Goal: Information Seeking & Learning: Learn about a topic

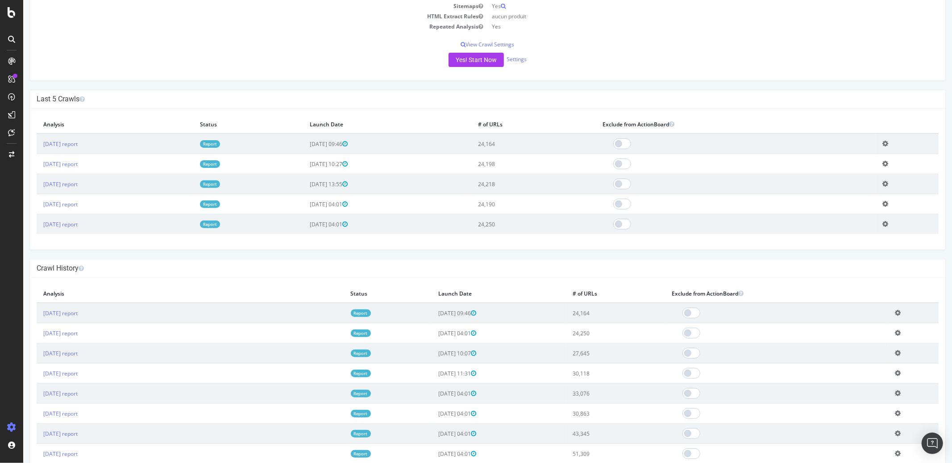
scroll to position [287, 0]
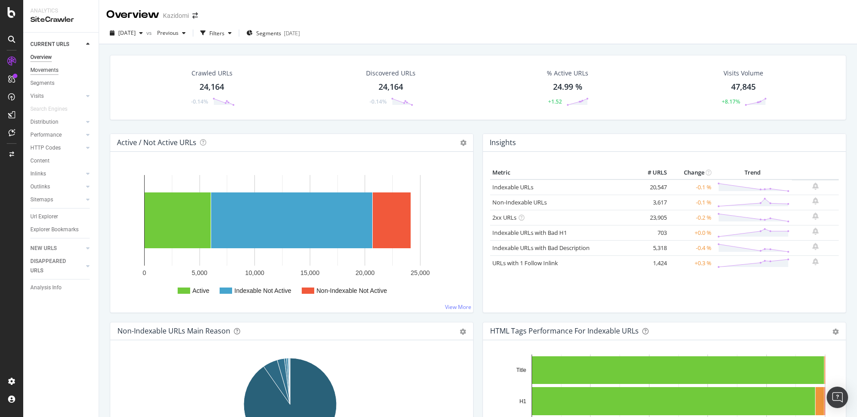
click at [56, 68] on div "Movements" at bounding box center [44, 70] width 28 height 9
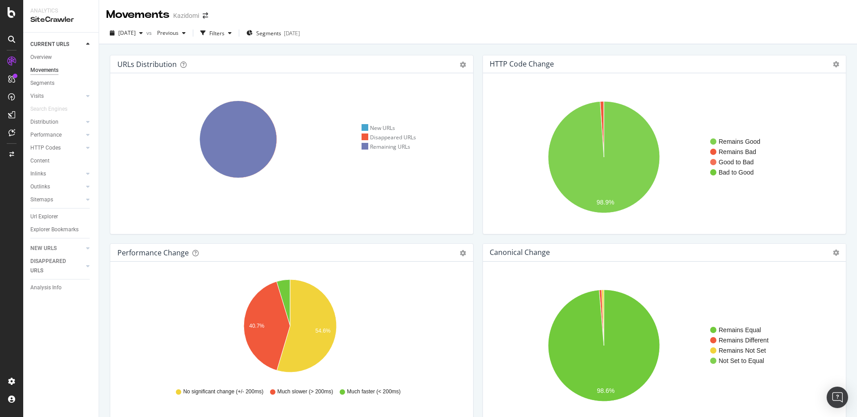
scroll to position [4, 0]
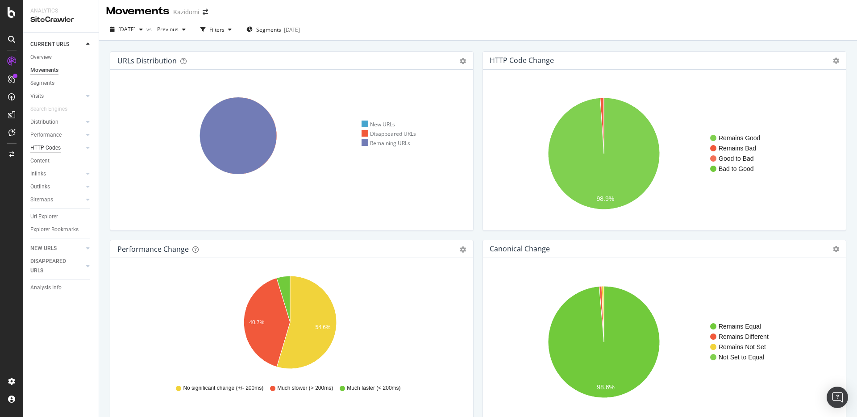
click at [56, 147] on div "HTTP Codes" at bounding box center [45, 147] width 30 height 9
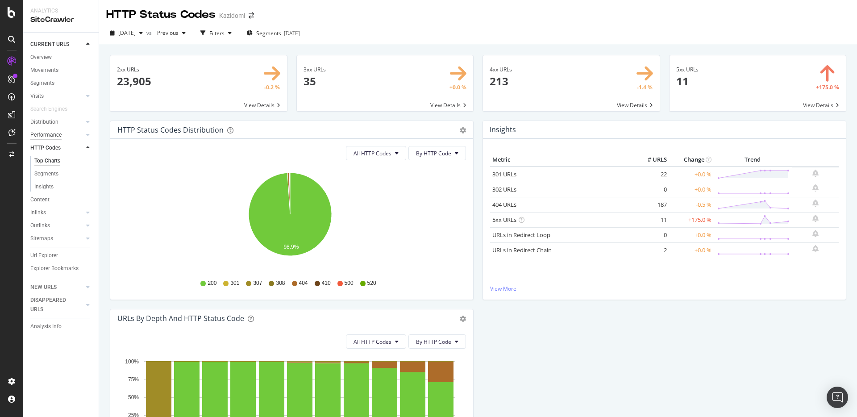
click at [48, 135] on div "Performance" at bounding box center [45, 134] width 31 height 9
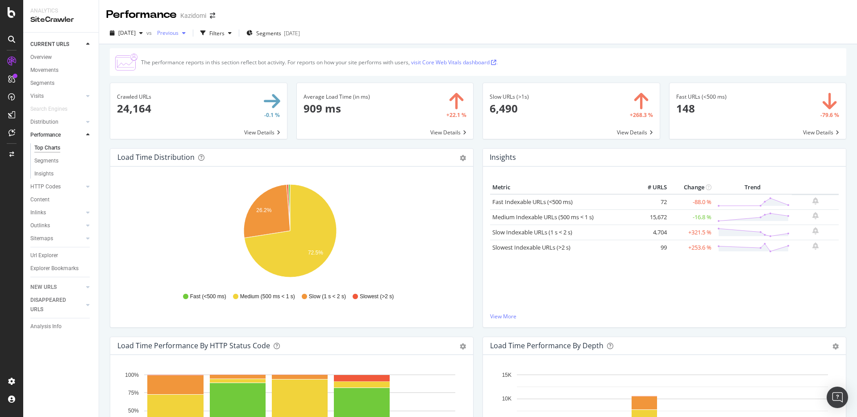
click at [178, 33] on span "Previous" at bounding box center [165, 33] width 25 height 8
click at [405, 31] on div "[DATE] vs Previous Filters Segments [DATE]" at bounding box center [478, 35] width 758 height 18
click at [539, 105] on span at bounding box center [571, 111] width 177 height 56
click at [532, 245] on link "Slowest Indexable URLs (>2 s)" at bounding box center [531, 247] width 78 height 8
click at [50, 81] on div "Segments" at bounding box center [42, 83] width 24 height 9
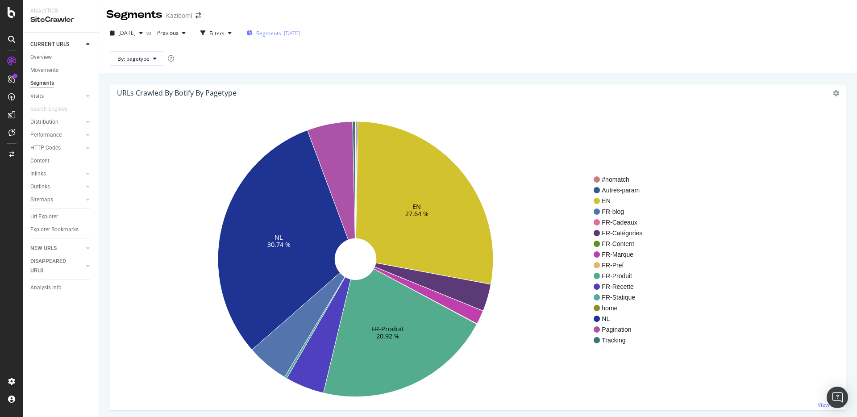
click at [300, 32] on div "[DATE]" at bounding box center [292, 33] width 16 height 8
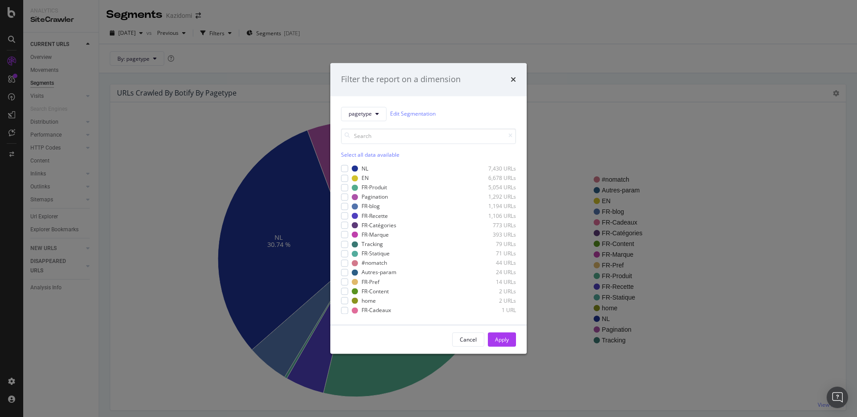
click at [576, 75] on div "Filter the report on a dimension pagetype Edit Segmentation Select all data ava…" at bounding box center [428, 208] width 857 height 417
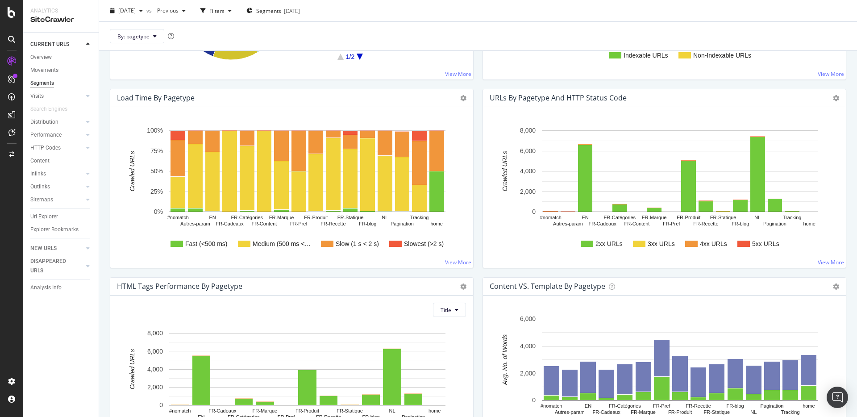
scroll to position [518, 0]
click at [410, 240] on text "Slowest (>2 s)" at bounding box center [424, 243] width 40 height 7
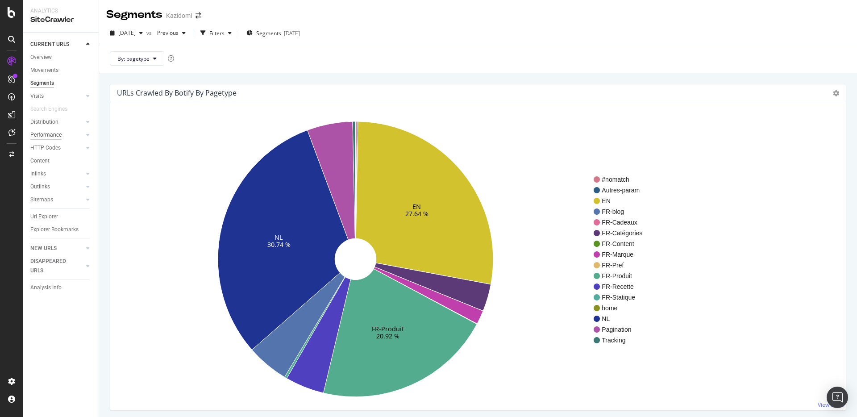
click at [55, 134] on div "Performance" at bounding box center [45, 134] width 31 height 9
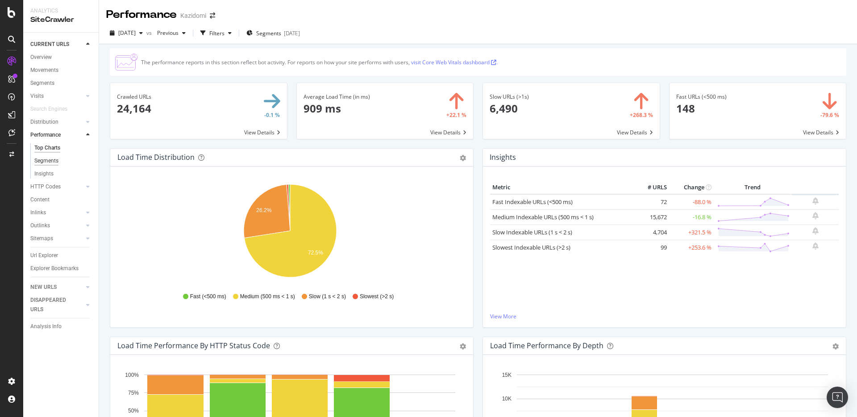
click at [57, 163] on div "Segments" at bounding box center [46, 160] width 24 height 9
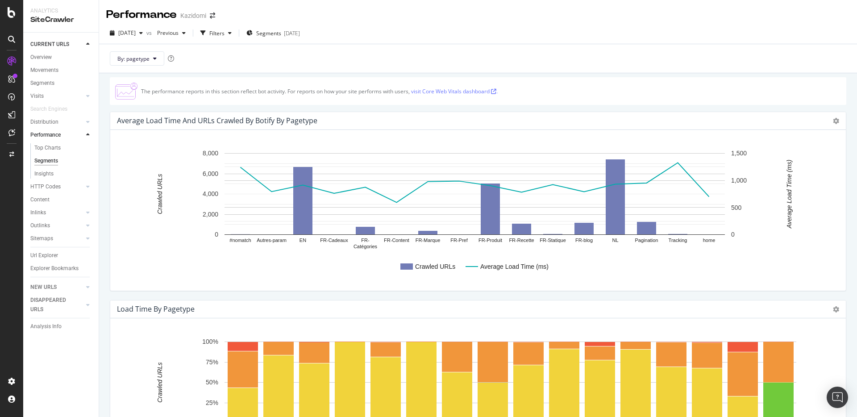
click at [315, 40] on div "[DATE] vs Previous Filters Segments [DATE]" at bounding box center [478, 35] width 758 height 18
click at [300, 35] on div "[DATE]" at bounding box center [292, 33] width 16 height 8
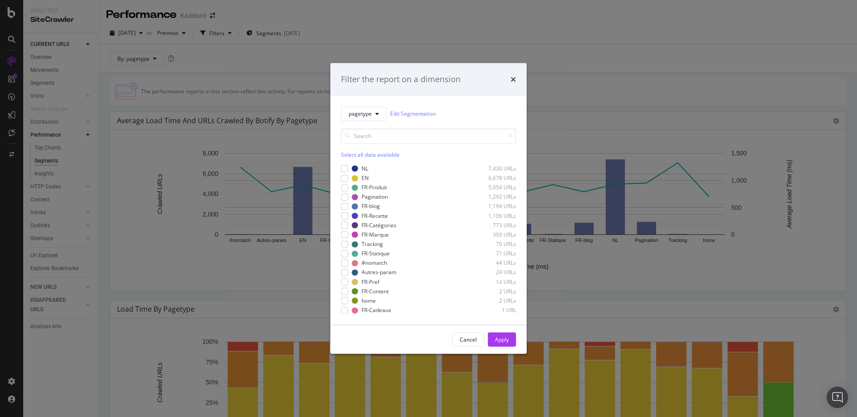
click at [394, 151] on div "Select all data available" at bounding box center [428, 155] width 175 height 8
click at [431, 244] on div "modal" at bounding box center [427, 243] width 82 height 5
click at [431, 259] on div "#nomatch 44 URLs" at bounding box center [434, 263] width 164 height 8
click at [434, 253] on div "modal" at bounding box center [430, 253] width 75 height 5
click at [443, 276] on div "Autres-param 24 URLs" at bounding box center [434, 273] width 164 height 8
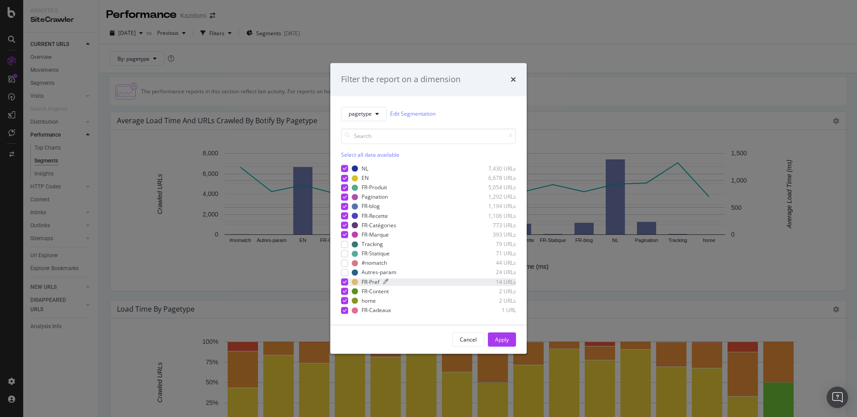
click at [442, 280] on div "modal" at bounding box center [426, 281] width 86 height 5
click at [466, 291] on div "modal" at bounding box center [430, 291] width 76 height 5
click at [468, 309] on div "modal" at bounding box center [431, 309] width 74 height 5
click at [501, 336] on div "Apply" at bounding box center [502, 340] width 14 height 8
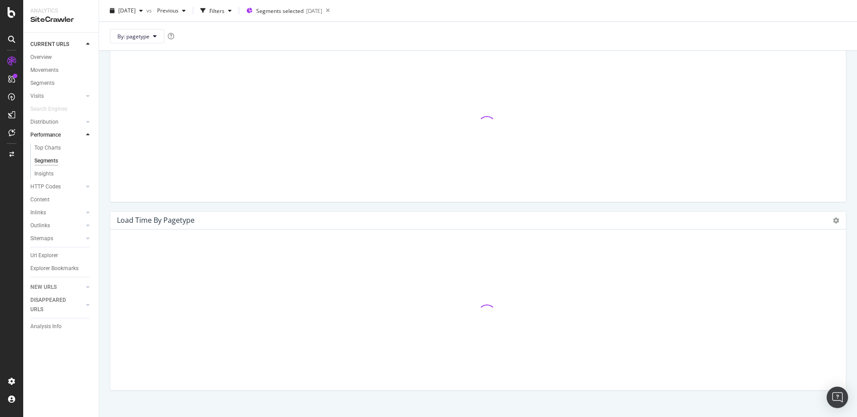
scroll to position [103, 0]
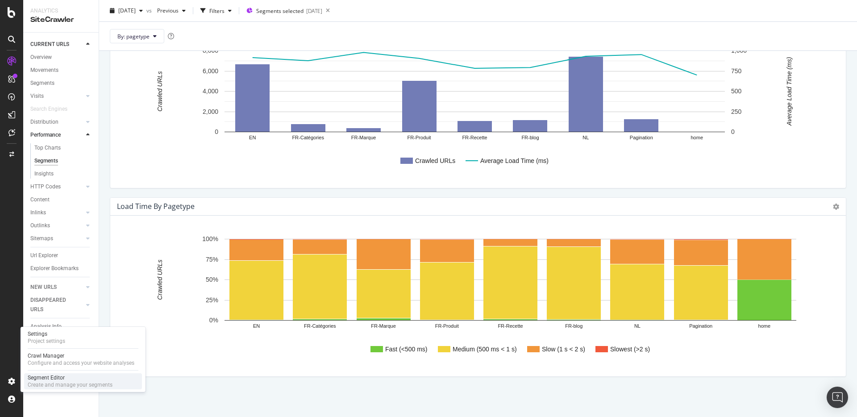
click at [43, 376] on div "Segment Editor" at bounding box center [70, 377] width 85 height 7
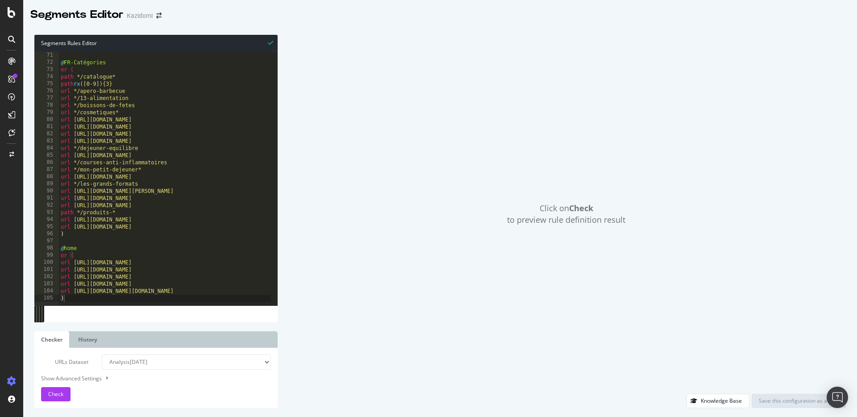
scroll to position [499, 0]
drag, startPoint x: 76, startPoint y: 264, endPoint x: 207, endPoint y: 264, distance: 130.7
click at [207, 264] on div "path */recipe* @ FR-Catégories or ( path */catalogue* path rx ([0-9]){3} url */…" at bounding box center [171, 175] width 225 height 261
type textarea "url [URL][DOMAIN_NAME]"
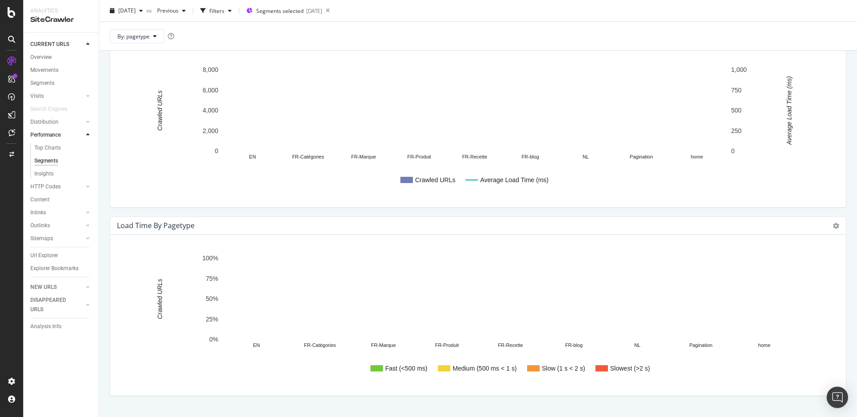
scroll to position [103, 0]
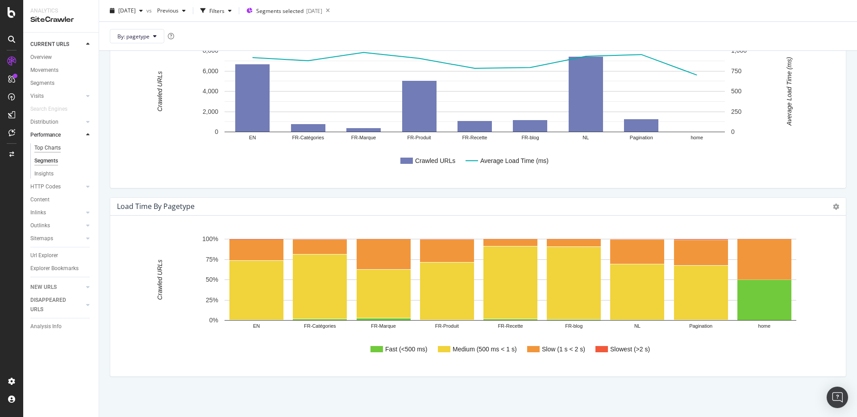
click at [53, 149] on div "Top Charts" at bounding box center [47, 147] width 26 height 9
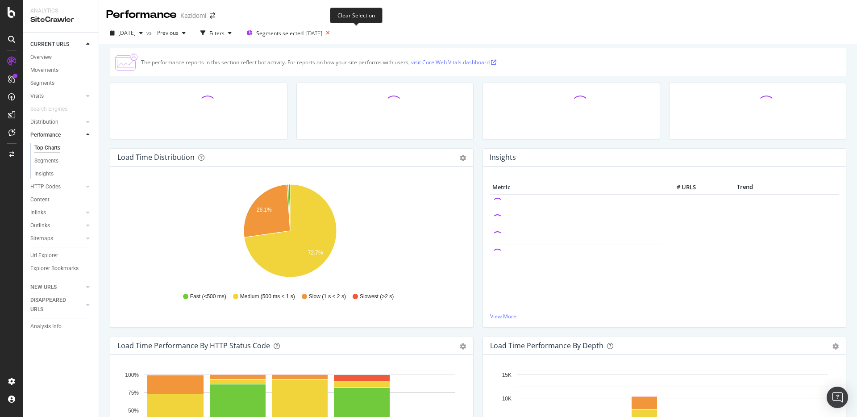
click at [333, 33] on icon at bounding box center [327, 33] width 11 height 12
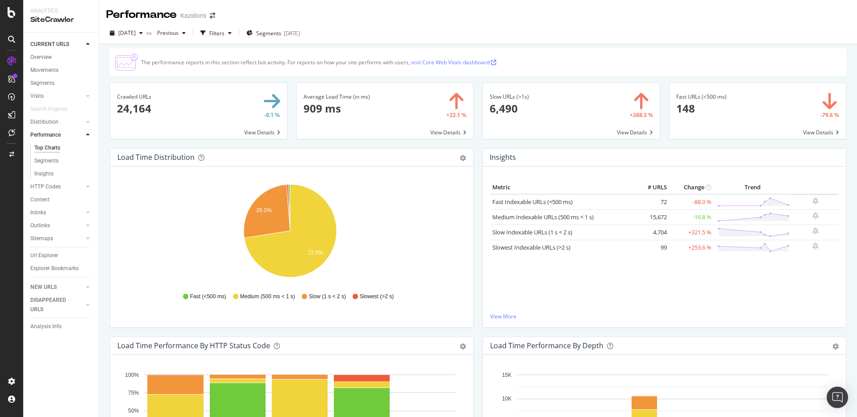
click at [522, 102] on span at bounding box center [571, 111] width 177 height 56
